Goal: Information Seeking & Learning: Learn about a topic

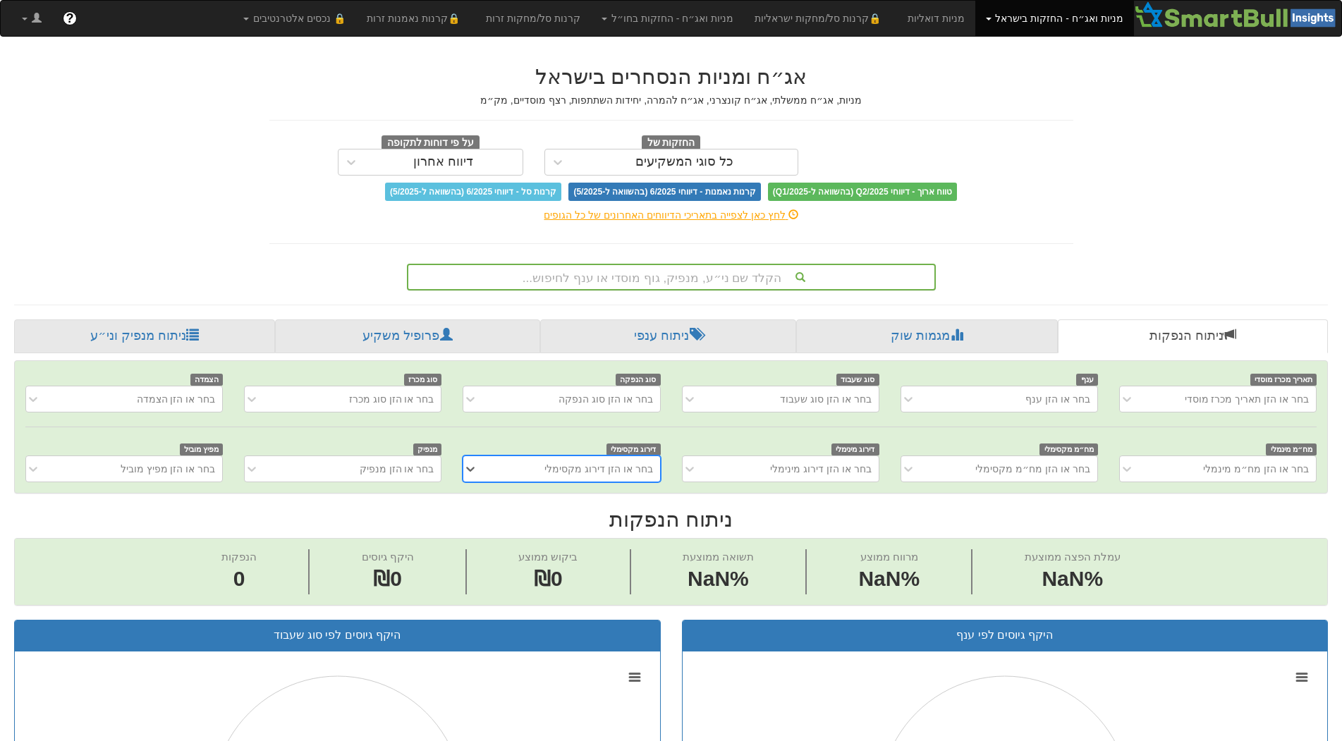
click at [763, 271] on div "הקלד שם ני״ע, מנפיק, גוף מוסדי או ענף לחיפוש..." at bounding box center [671, 277] width 526 height 24
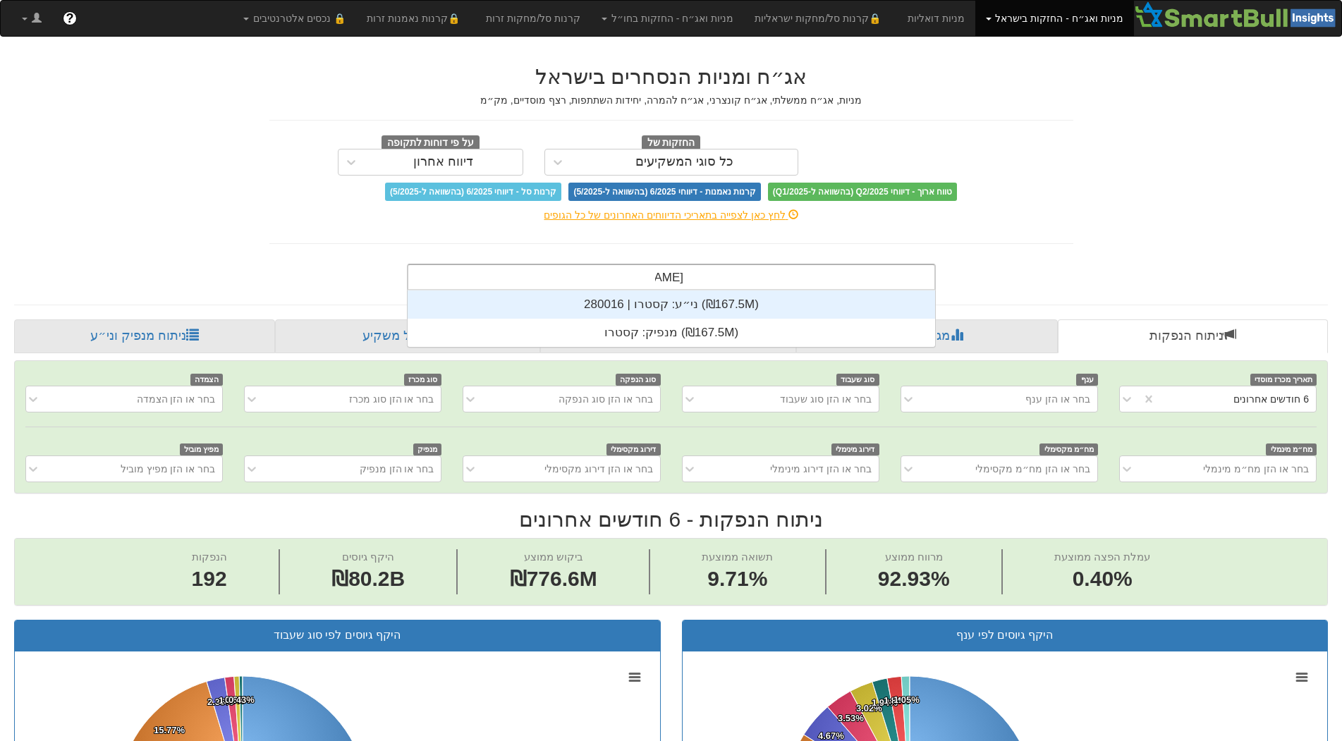
scroll to position [56, 0]
type input "קסטרו"
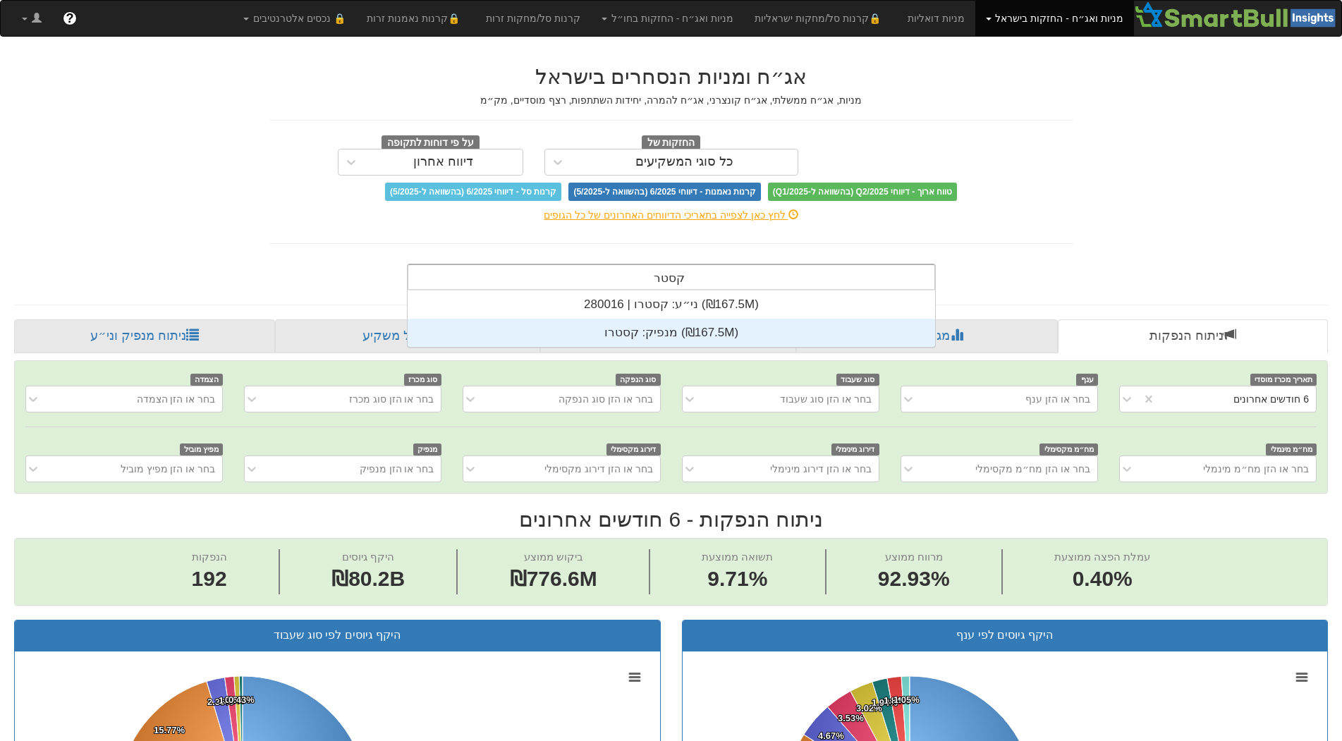
click at [672, 307] on div "ני״ע: ‏קסטרו | 280016 ‎(₪167.5M)‎" at bounding box center [670, 304] width 527 height 28
